Goal: Task Accomplishment & Management: Manage account settings

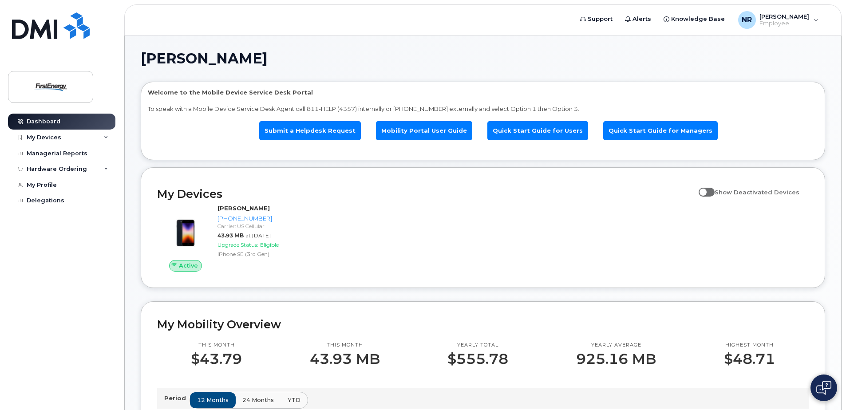
click at [715, 190] on span at bounding box center [707, 192] width 16 height 9
click at [706, 190] on input "Show Deactivated Devices" at bounding box center [702, 187] width 7 height 7
click at [715, 190] on span at bounding box center [707, 192] width 16 height 9
click at [706, 190] on input "Show Deactivated Devices" at bounding box center [702, 187] width 7 height 7
checkbox input "false"
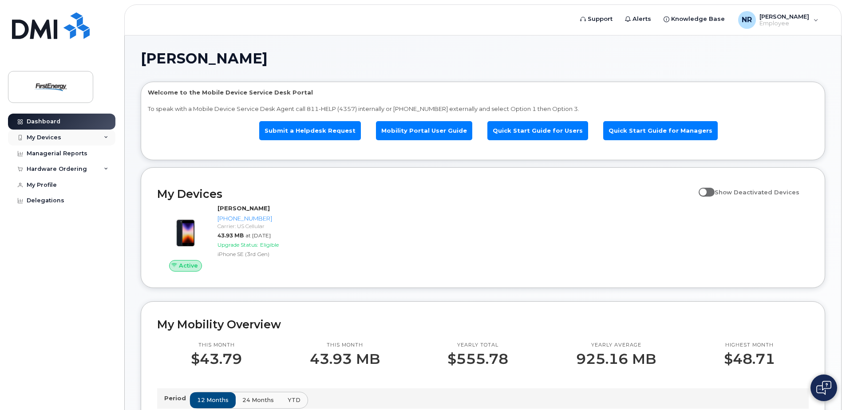
click at [108, 135] on icon at bounding box center [106, 137] width 4 height 4
click at [107, 138] on icon at bounding box center [106, 137] width 4 height 4
click at [68, 187] on link "My Profile" at bounding box center [61, 185] width 107 height 16
